Goal: Task Accomplishment & Management: Manage account settings

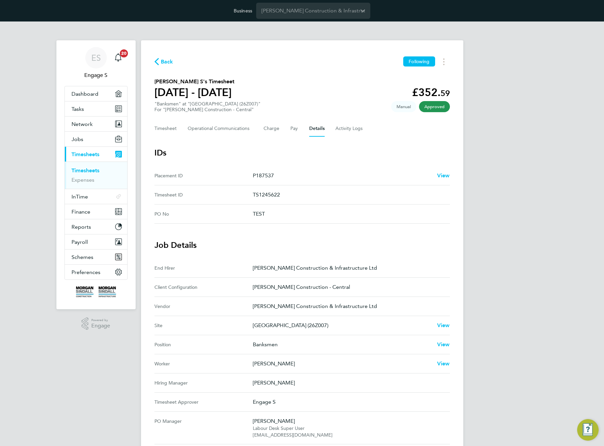
click at [357, 159] on section "IDs Placement ID P187537 View Timesheet ID TS1245622 PO No TEST" at bounding box center [303, 186] width 296 height 76
click at [80, 124] on span "Network" at bounding box center [82, 124] width 21 height 6
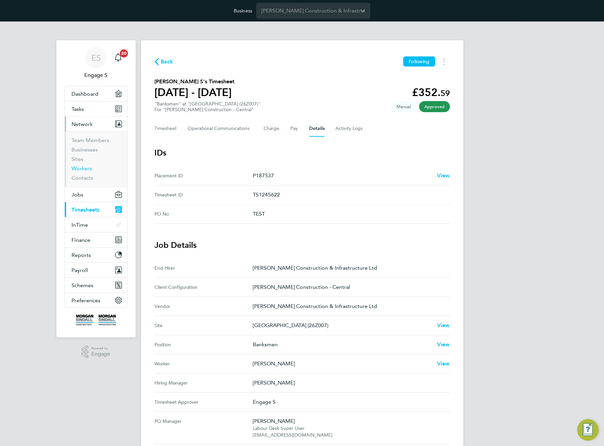
click at [77, 168] on link "Workers" at bounding box center [82, 168] width 20 height 6
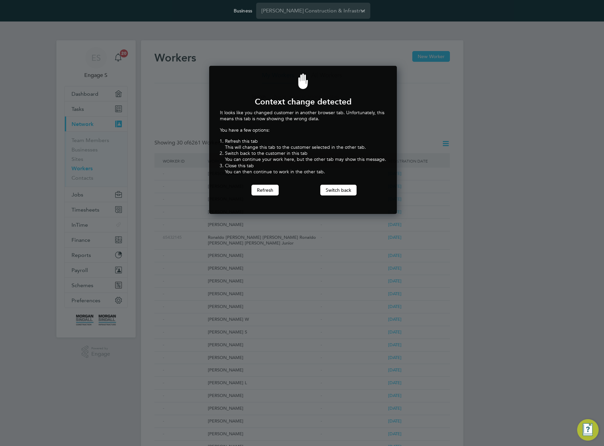
scroll to position [149, 185]
click at [337, 65] on div at bounding box center [303, 82] width 166 height 48
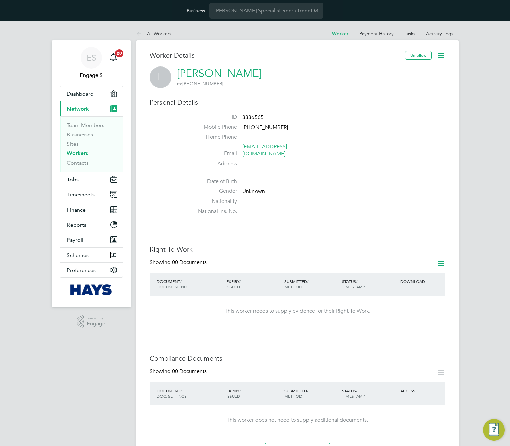
click at [155, 34] on link "All Workers" at bounding box center [153, 34] width 35 height 6
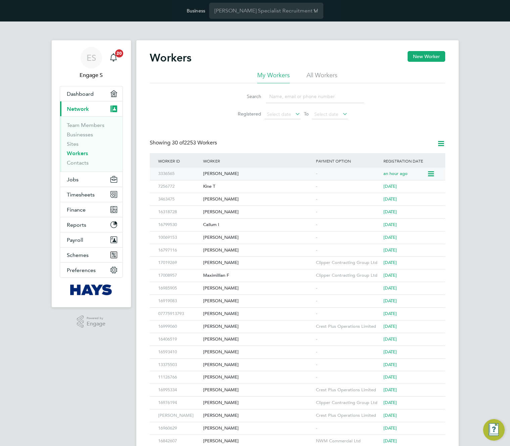
click at [433, 174] on icon at bounding box center [430, 174] width 7 height 8
click at [364, 189] on li "Invite Worker" at bounding box center [392, 189] width 84 height 9
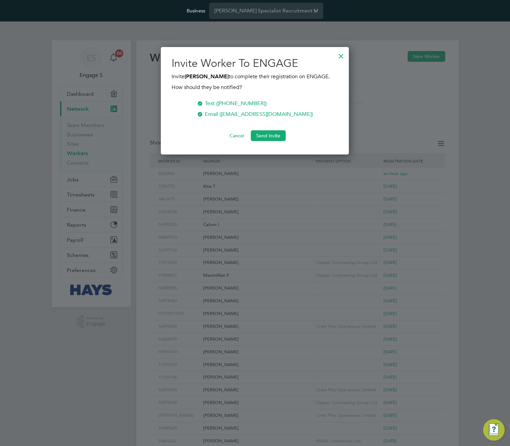
scroll to position [108, 189]
click at [267, 137] on button "Send Invite" at bounding box center [268, 135] width 35 height 11
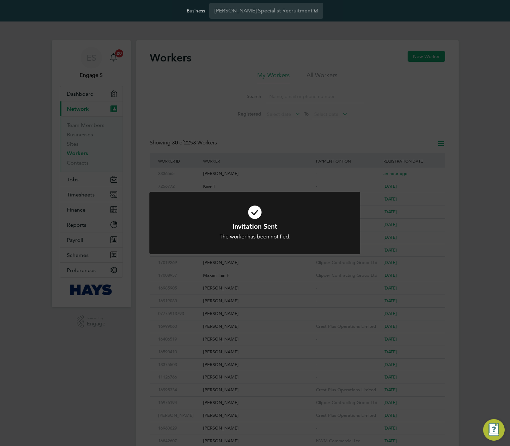
click at [495, 257] on div "Invitation Sent The worker has been notified. Cancel Okay" at bounding box center [255, 223] width 510 height 446
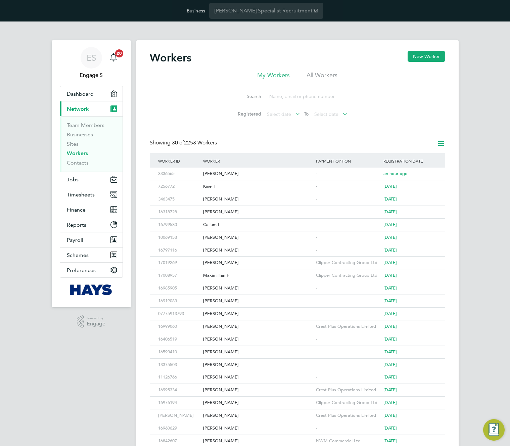
click at [398, 124] on div "Workers New Worker My Workers All Workers Search Registered Select date To Sele…" at bounding box center [298, 307] width 296 height 512
click at [426, 52] on button "New Worker" at bounding box center [427, 56] width 38 height 11
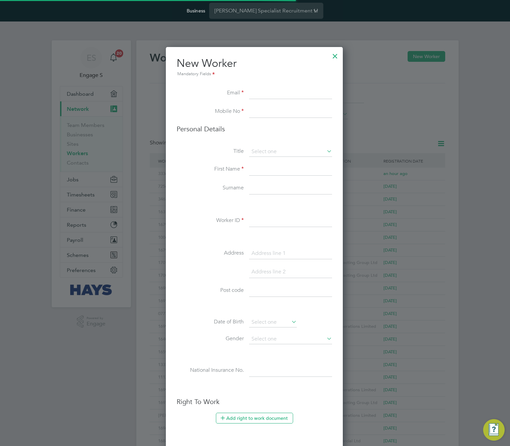
scroll to position [562, 178]
click at [275, 96] on input at bounding box center [290, 93] width 83 height 12
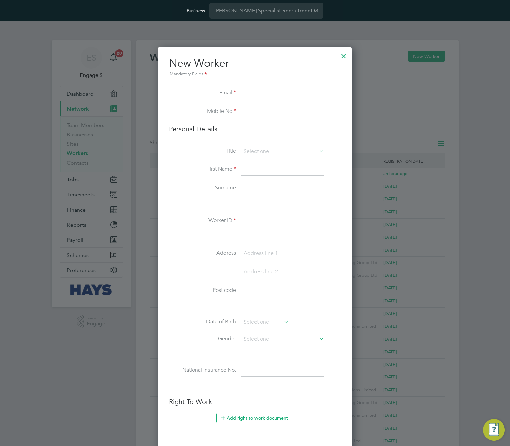
scroll to position [593, 194]
type input "haysworker@gmail.com"
click at [260, 109] on input at bounding box center [283, 112] width 83 height 12
type input "+38164200300"
click at [273, 152] on input at bounding box center [283, 152] width 83 height 10
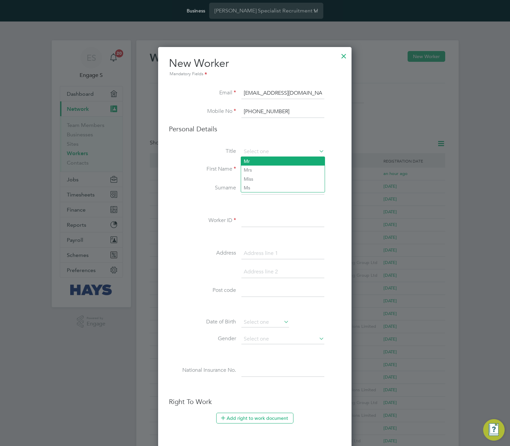
click at [265, 162] on li "Mr" at bounding box center [283, 161] width 84 height 9
type input "Mr"
click at [264, 170] on input at bounding box center [283, 170] width 83 height 12
type input "Worker"
click at [250, 187] on input "Invite" at bounding box center [283, 188] width 83 height 12
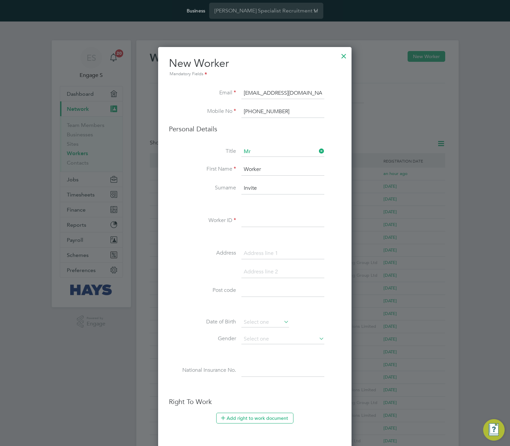
click at [250, 187] on input "Invite" at bounding box center [283, 188] width 83 height 12
type input "Req"
click at [258, 222] on input at bounding box center [283, 221] width 83 height 12
click at [258, 222] on input "2356568" at bounding box center [283, 221] width 83 height 12
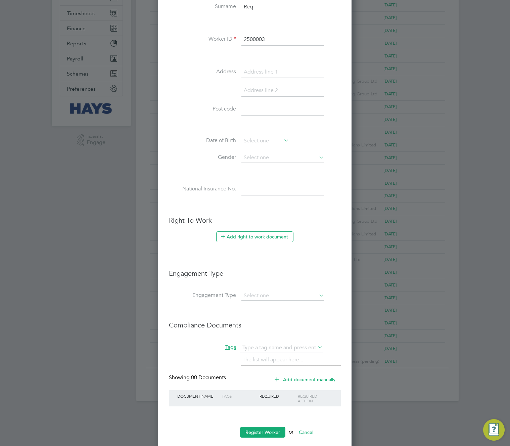
scroll to position [193, 0]
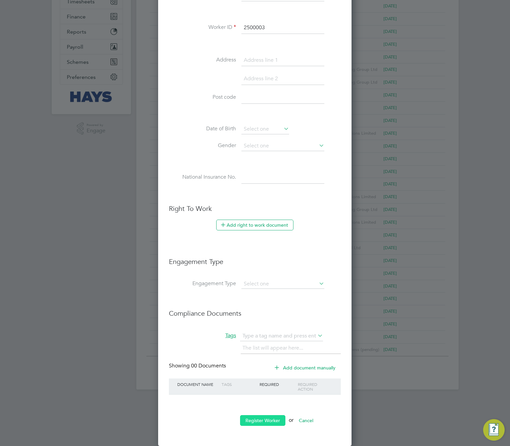
type input "2500003"
click at [266, 419] on button "Register Worker" at bounding box center [262, 420] width 45 height 11
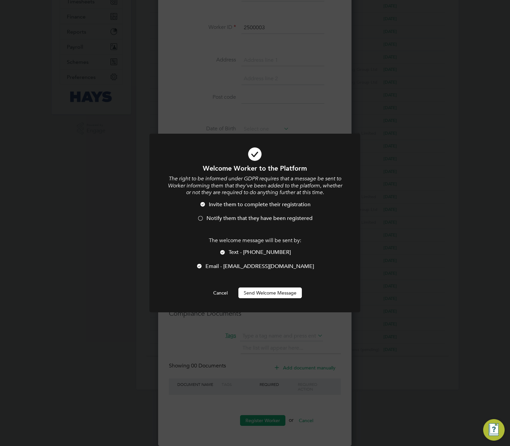
click at [258, 254] on span "Text - +38164200300" at bounding box center [260, 252] width 62 height 7
click at [278, 295] on button "Send Welcome Message" at bounding box center [271, 293] width 64 height 11
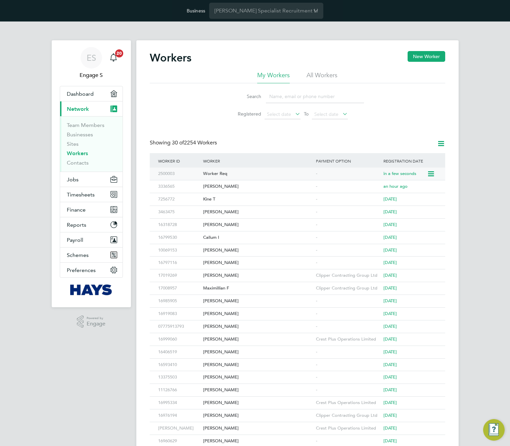
click at [249, 174] on div "Worker Req" at bounding box center [258, 174] width 113 height 12
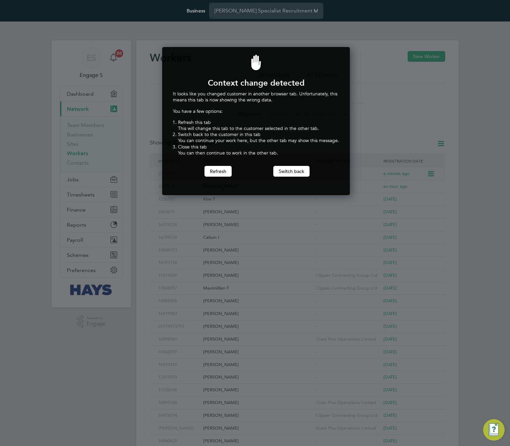
scroll to position [149, 185]
click at [290, 168] on button "Switch back" at bounding box center [292, 171] width 36 height 11
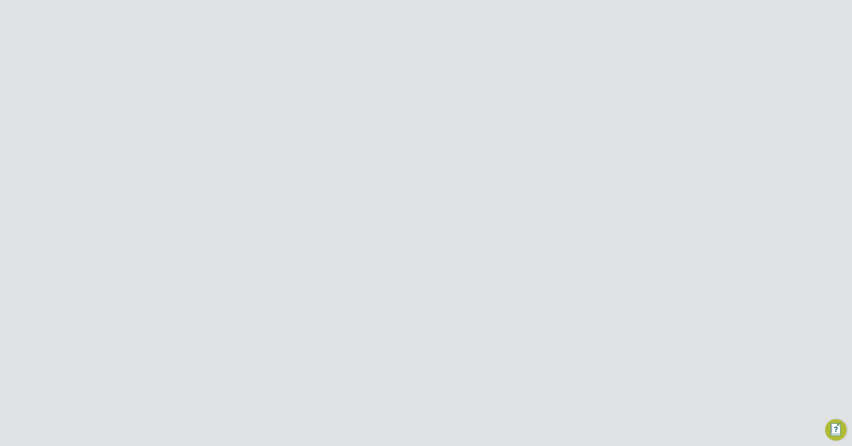
drag, startPoint x: 445, startPoint y: 150, endPoint x: 372, endPoint y: 148, distance: 72.9
click at [372, 148] on li "Email haysworker@gmail.com" at bounding box center [446, 151] width 255 height 16
copy link "haysworker@gmail.com"
click at [283, 37] on li "All Workers" at bounding box center [282, 33] width 35 height 13
click at [465, 14] on input "Hays Specialist Recruitment Limited" at bounding box center [437, 11] width 114 height 16
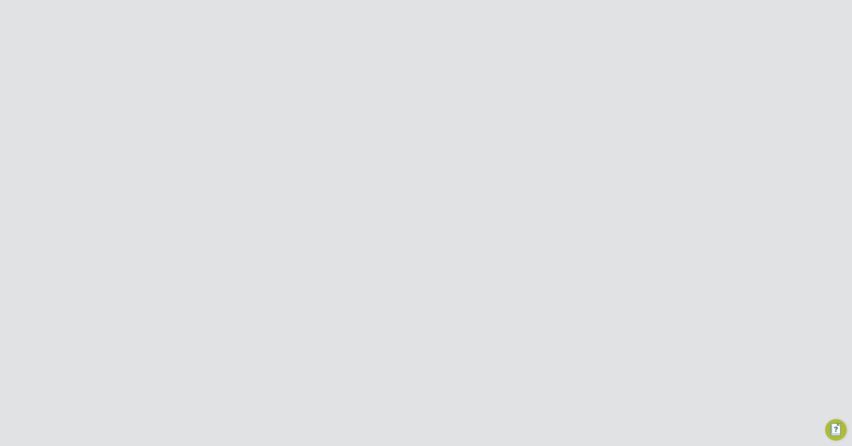
click at [458, 41] on li "Randstad Solutions Limited" at bounding box center [437, 43] width 114 height 16
type input "Randstad Solutions Limited"
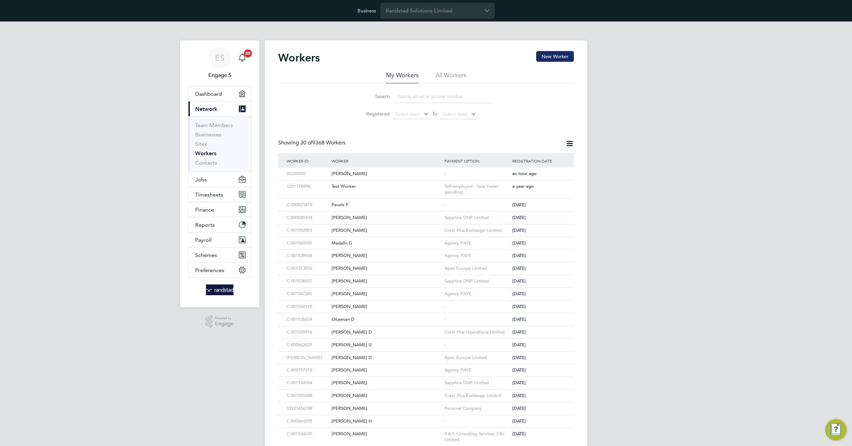
click at [561, 57] on button "New Worker" at bounding box center [555, 56] width 38 height 11
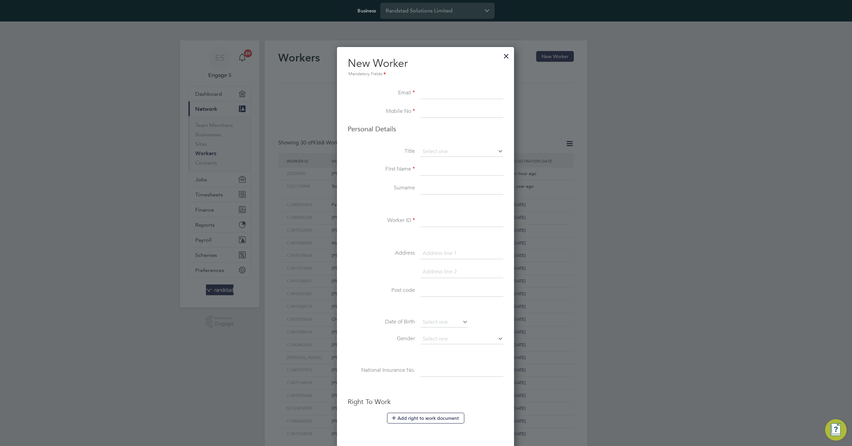
scroll to position [593, 194]
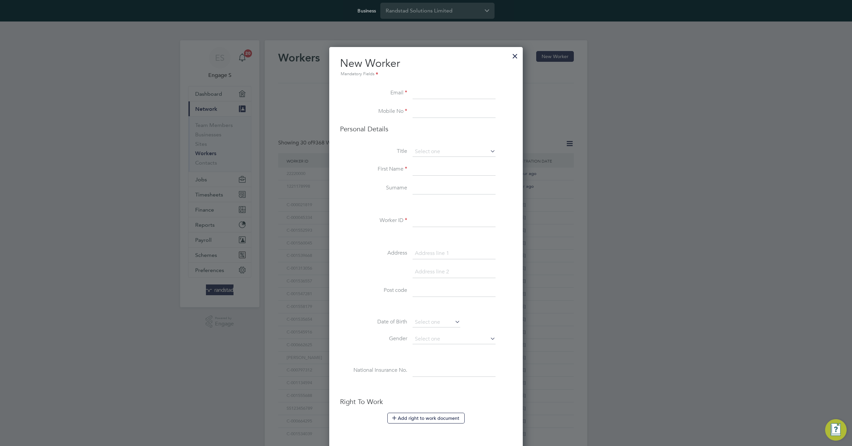
click at [449, 96] on input at bounding box center [454, 93] width 83 height 12
paste input "haysworker@gmail.com"
type input "haysworker@gmail.com"
click at [359, 111] on label "Mobile No" at bounding box center [373, 111] width 67 height 7
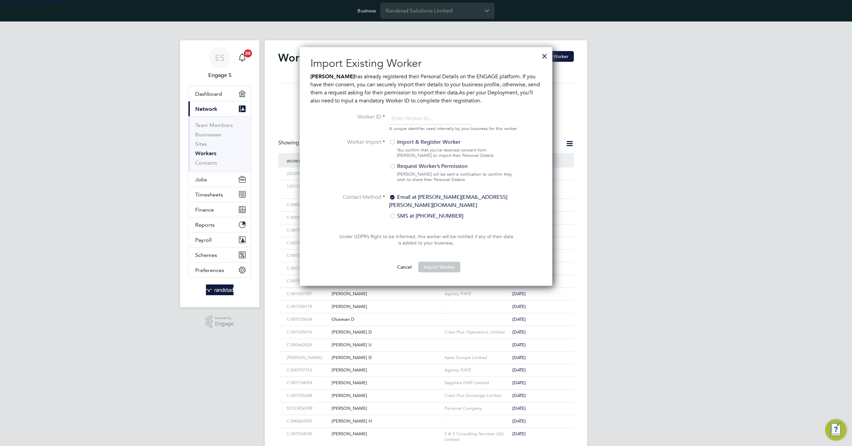
scroll to position [237, 253]
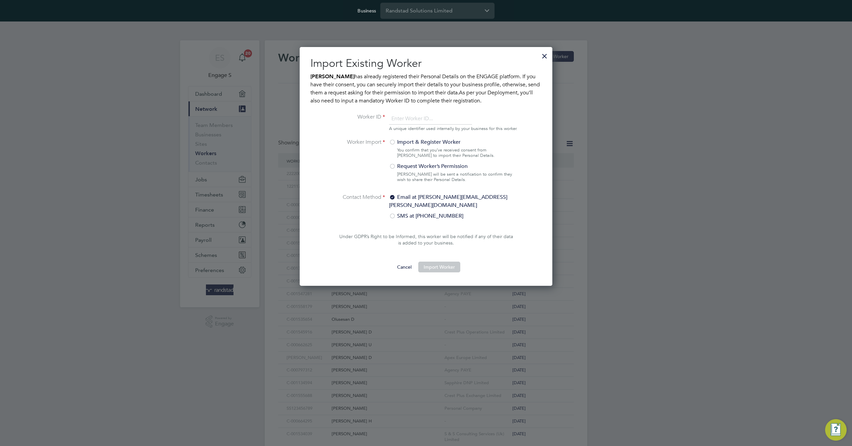
click at [396, 170] on label "Request Worker’s Permission" at bounding box center [450, 166] width 123 height 8
click at [428, 119] on input "number" at bounding box center [430, 119] width 83 height 12
type input "636939"
click at [432, 265] on button "Import Worker" at bounding box center [439, 267] width 42 height 11
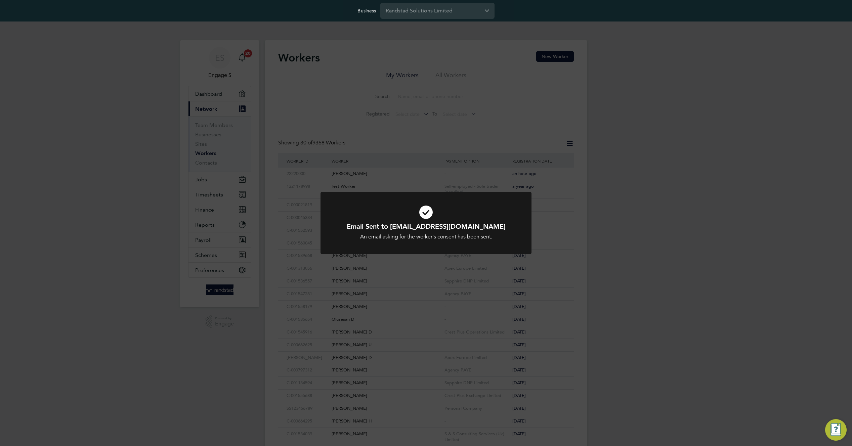
click at [453, 132] on div "Email Sent to haysworker@gmail.com An email asking for the worker's consent has…" at bounding box center [426, 223] width 852 height 446
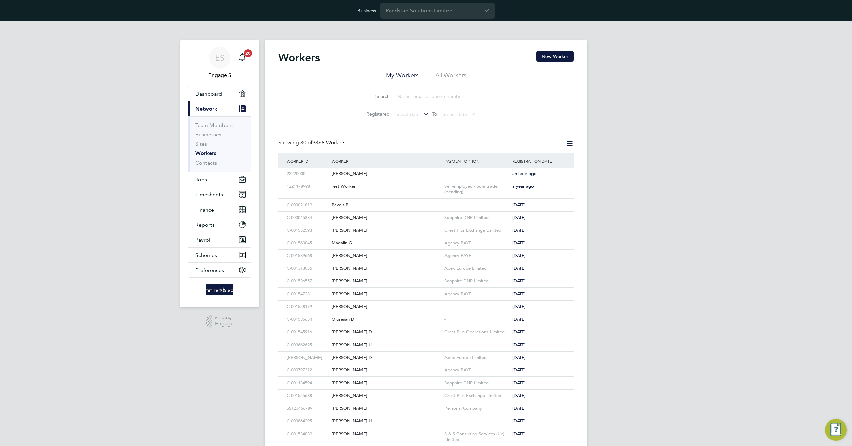
click at [453, 132] on div "Workers New Worker My Workers All Workers Search Registered Select date To Sele…" at bounding box center [426, 315] width 296 height 529
click at [450, 75] on li "All Workers" at bounding box center [450, 77] width 31 height 12
click at [399, 75] on li "My Workers" at bounding box center [402, 77] width 33 height 12
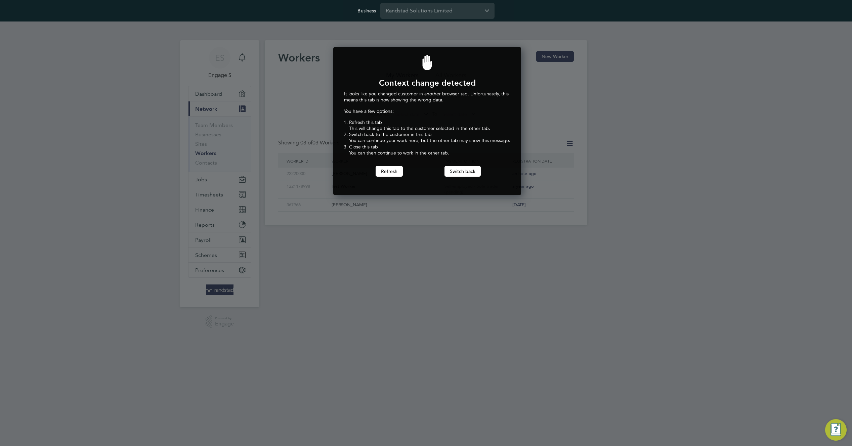
scroll to position [149, 185]
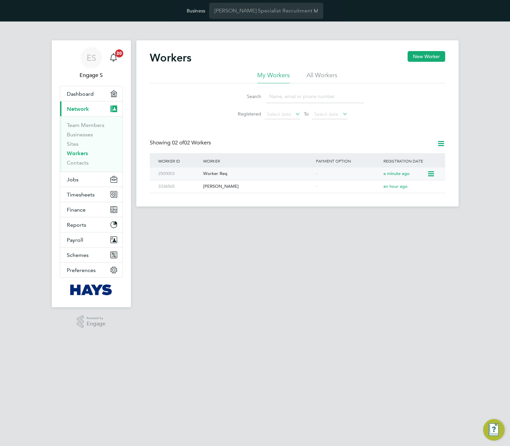
click at [427, 173] on icon at bounding box center [430, 174] width 7 height 8
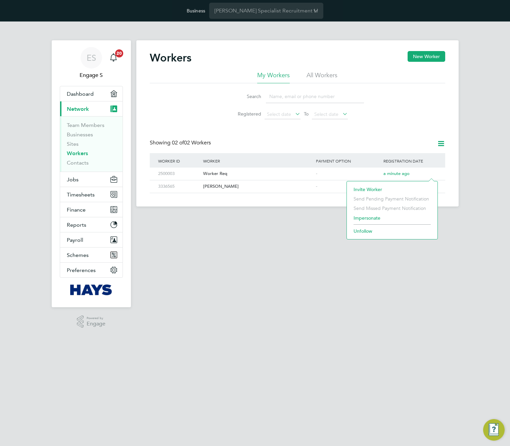
click at [367, 217] on li "Impersonate" at bounding box center [392, 217] width 84 height 9
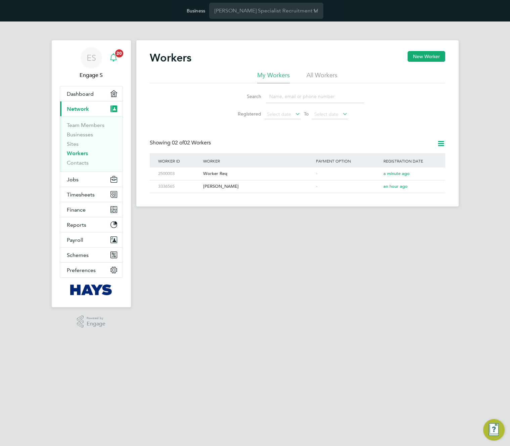
click at [112, 57] on icon "Main navigation" at bounding box center [114, 57] width 8 height 8
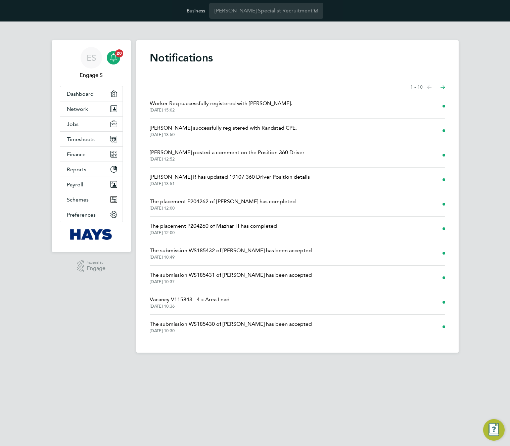
click at [203, 108] on span "14 Oct 2025, 15:02" at bounding box center [221, 110] width 142 height 5
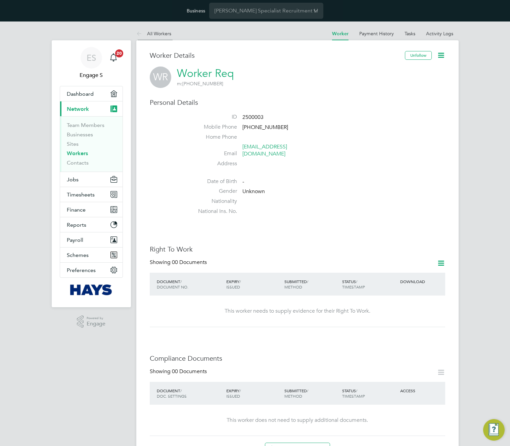
click at [156, 32] on link "All Workers" at bounding box center [153, 34] width 35 height 6
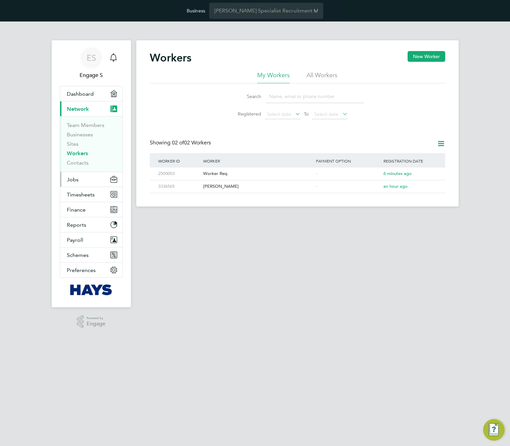
click at [74, 179] on span "Jobs" at bounding box center [73, 179] width 12 height 6
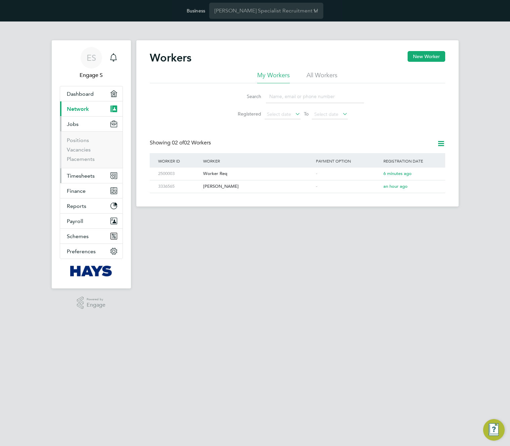
click at [79, 176] on span "Timesheets" at bounding box center [81, 176] width 28 height 6
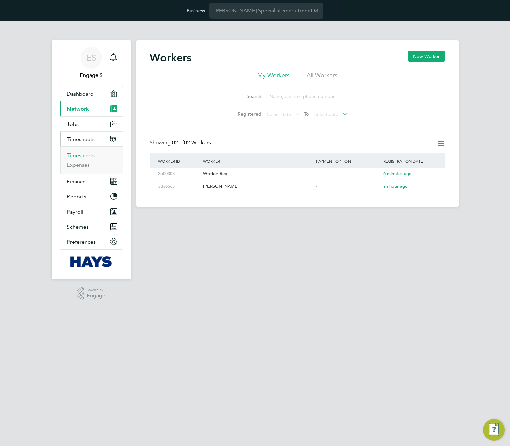
click at [85, 153] on link "Timesheets" at bounding box center [81, 155] width 28 height 6
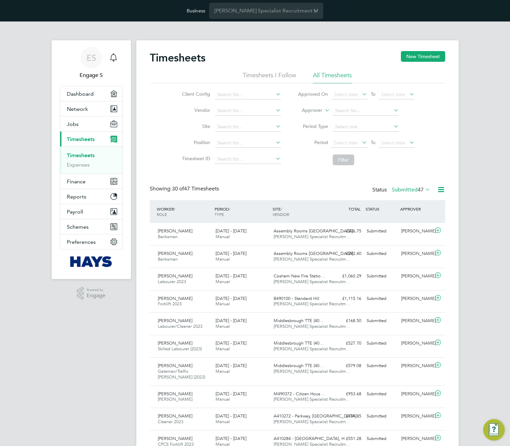
click at [413, 189] on label "Submitted 47" at bounding box center [411, 189] width 39 height 7
click at [407, 230] on li "Approved" at bounding box center [405, 229] width 31 height 9
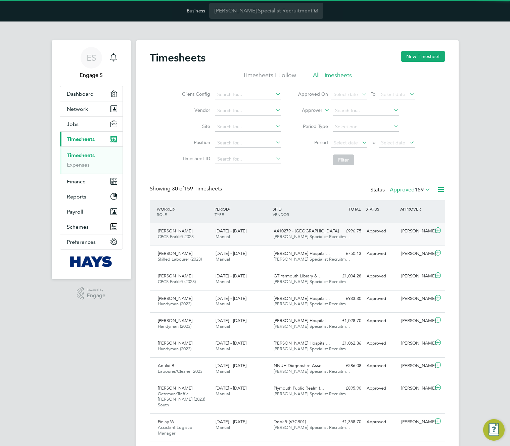
click at [312, 233] on span "A410279 - Southend Road" at bounding box center [306, 231] width 65 height 6
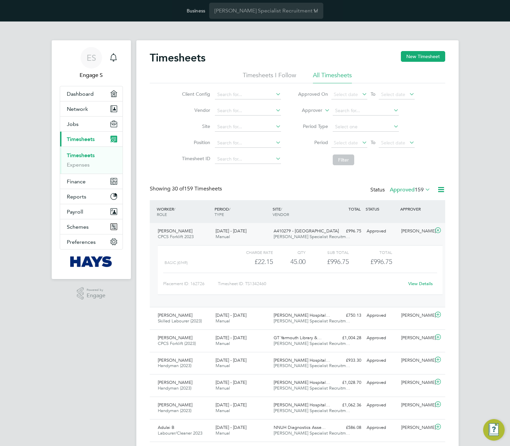
click at [412, 283] on link "View Details" at bounding box center [421, 284] width 25 height 6
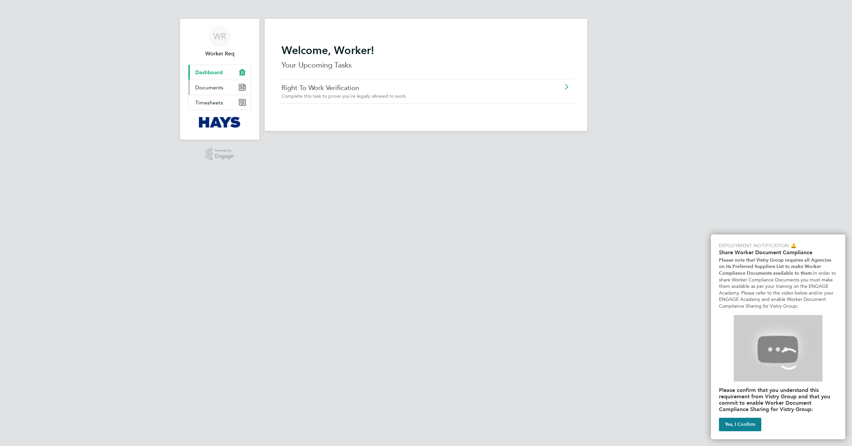
click at [220, 87] on span "Documents" at bounding box center [209, 87] width 28 height 6
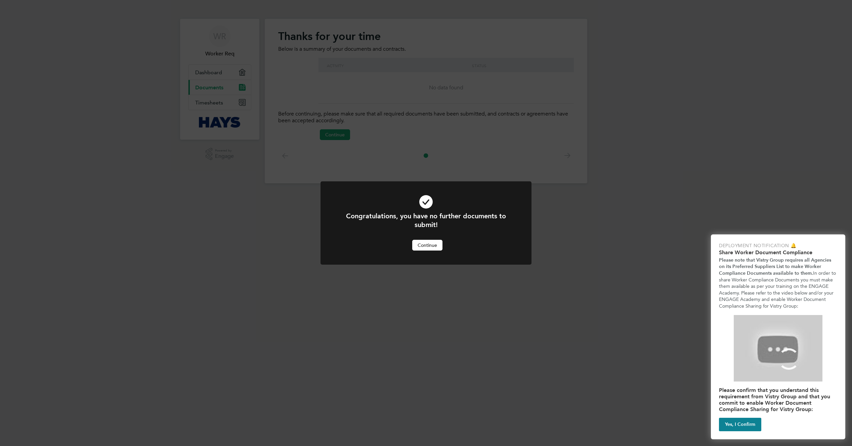
click at [218, 65] on div "Congratulations, you have no further documents to submit! Cancel Continue" at bounding box center [426, 223] width 852 height 446
click at [209, 73] on div "Congratulations, you have no further documents to submit! Cancel Continue" at bounding box center [426, 223] width 852 height 446
drag, startPoint x: 439, startPoint y: 249, endPoint x: 413, endPoint y: 233, distance: 30.8
click at [437, 249] on button "Continue" at bounding box center [427, 245] width 30 height 11
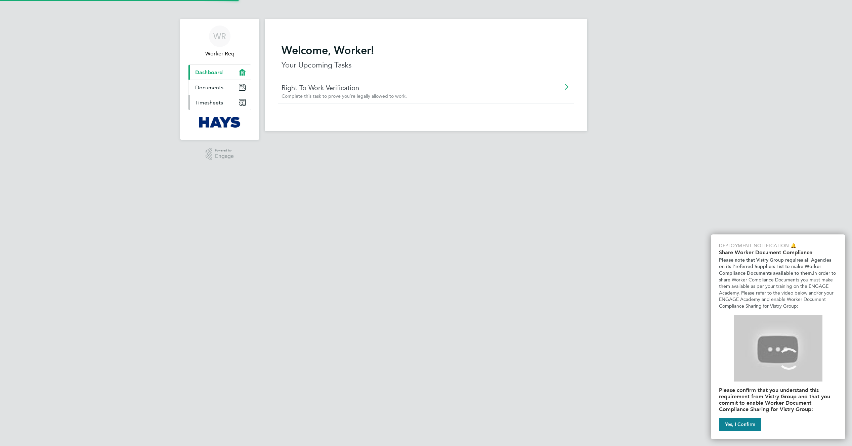
click at [213, 106] on link "Timesheets" at bounding box center [220, 102] width 62 height 15
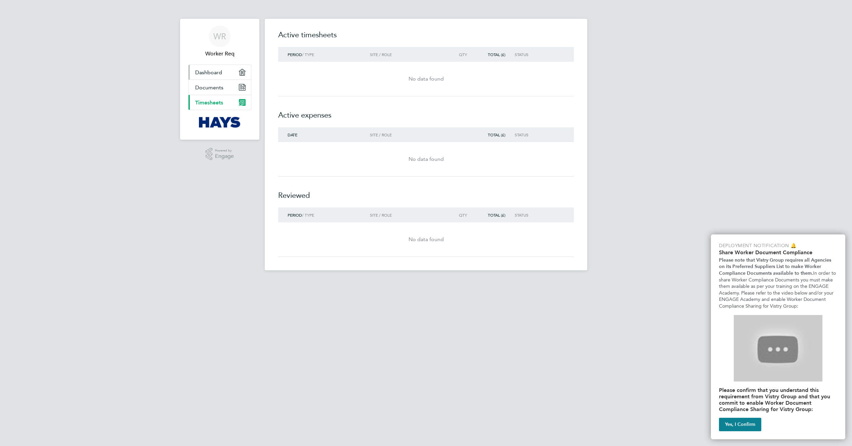
click at [213, 71] on span "Dashboard" at bounding box center [208, 72] width 27 height 6
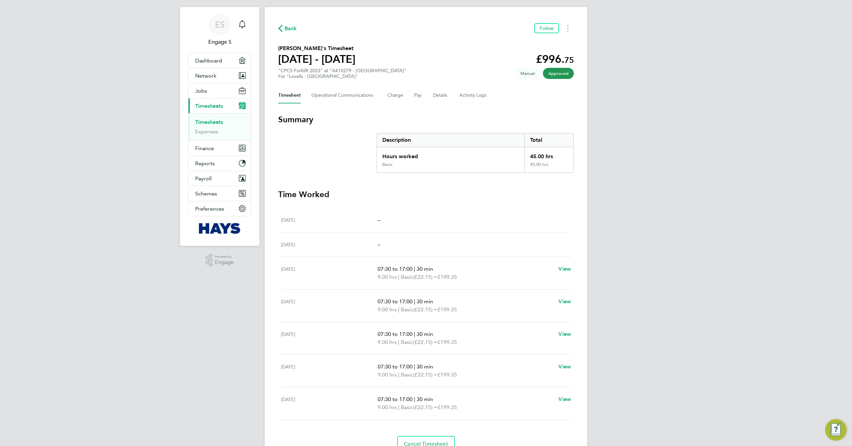
scroll to position [66, 0]
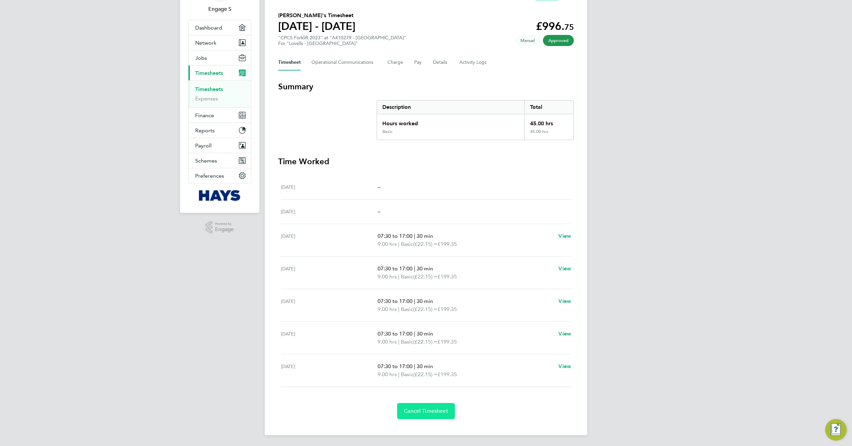
click at [432, 411] on span "Cancel Timesheet" at bounding box center [426, 411] width 44 height 7
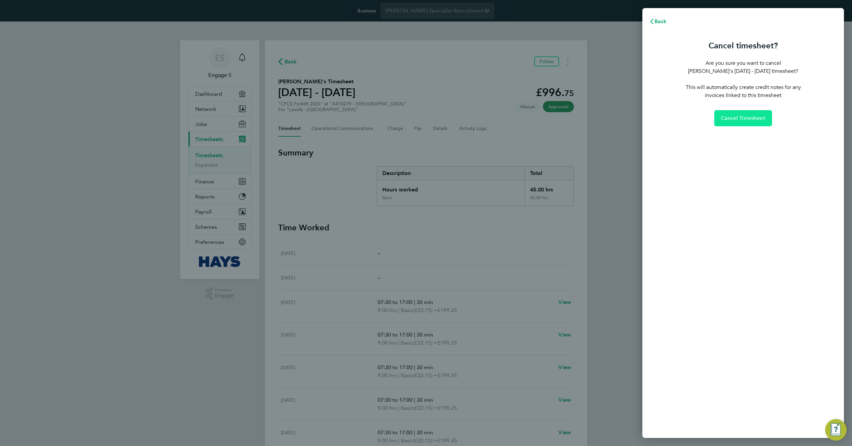
click at [744, 121] on span "Cancel Timesheet" at bounding box center [743, 118] width 44 height 7
